Goal: Navigation & Orientation: Find specific page/section

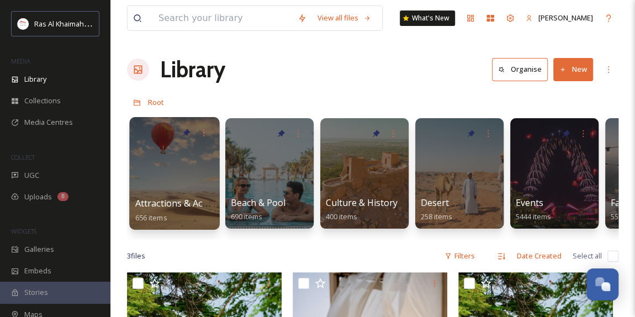
scroll to position [349, 0]
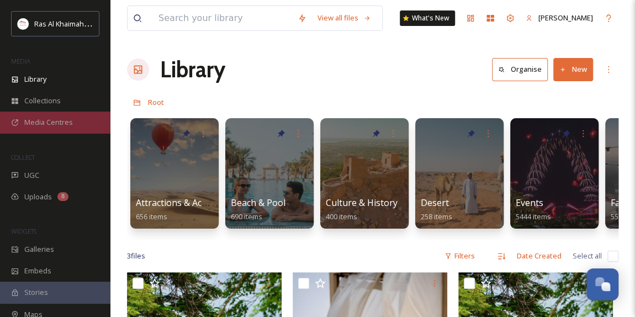
click at [63, 118] on span "Media Centres" at bounding box center [48, 122] width 49 height 10
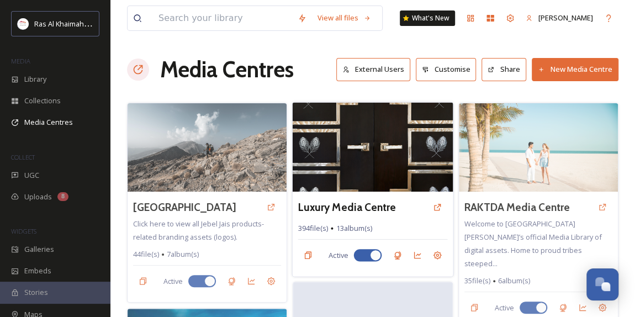
click at [384, 152] on img at bounding box center [373, 146] width 161 height 89
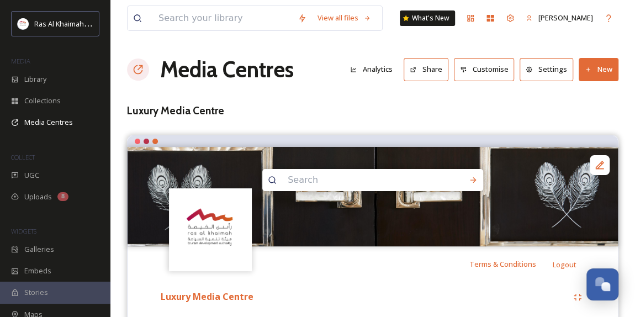
click at [118, 153] on div "View all files What's New Van Bucayan Media Centres Analytics Share Customise S…" at bounding box center [372, 239] width 524 height 478
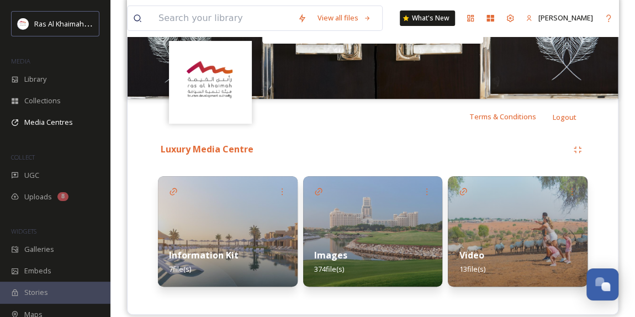
scroll to position [161, 0]
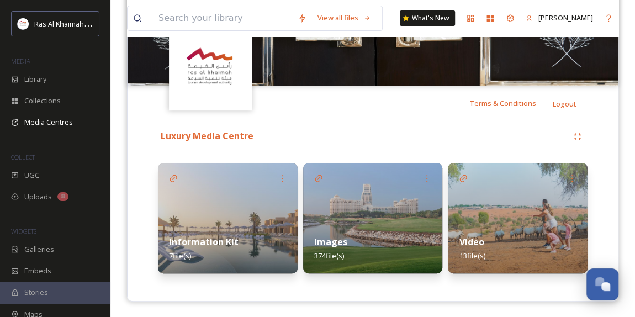
click at [338, 228] on div "Images 374 file(s)" at bounding box center [373, 248] width 140 height 49
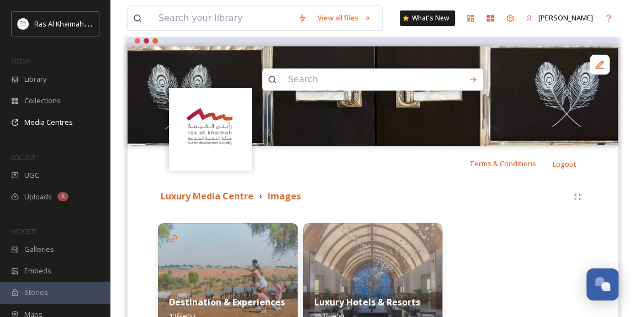
scroll to position [201, 0]
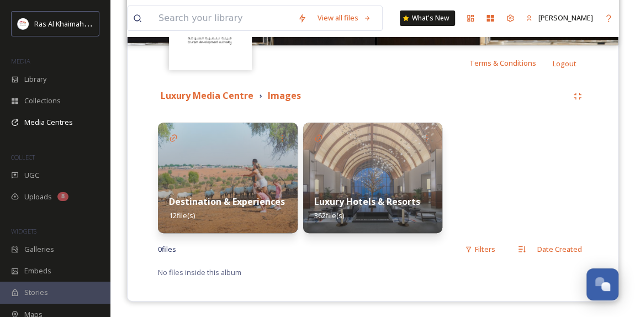
click at [247, 176] on img at bounding box center [228, 178] width 140 height 110
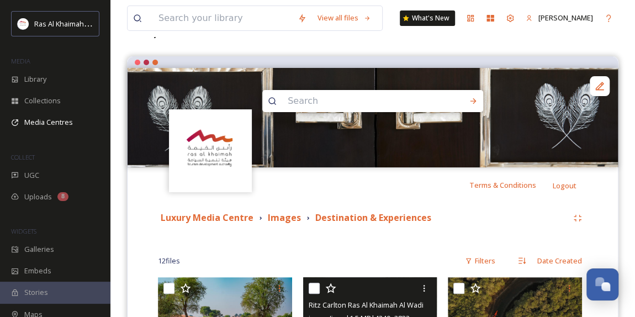
scroll to position [200, 0]
